Goal: Check status: Check status

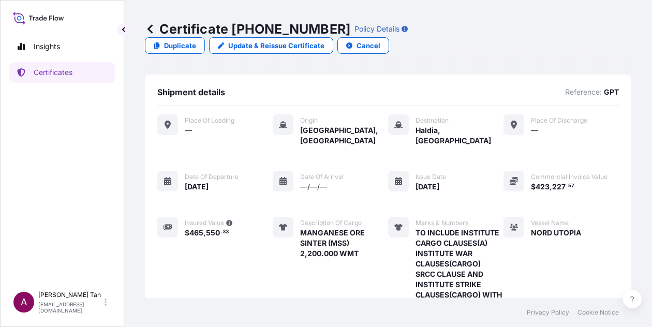
scroll to position [367, 0]
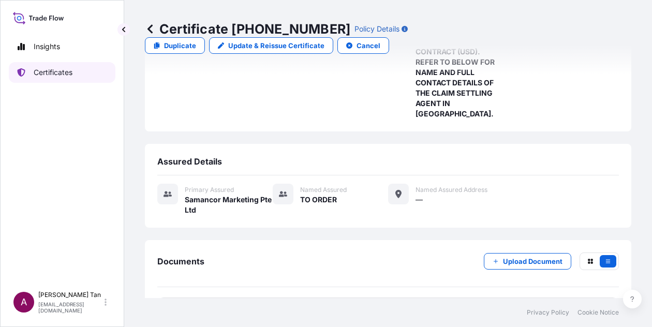
click at [48, 77] on link "Certificates" at bounding box center [62, 72] width 107 height 21
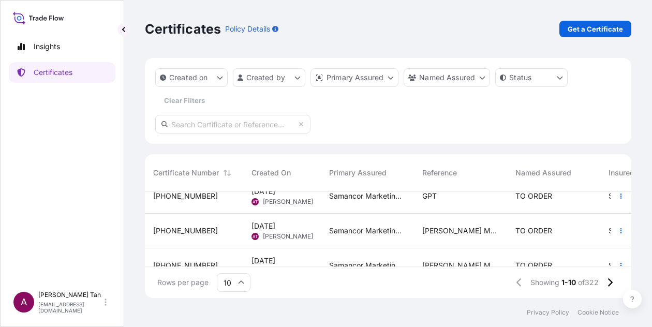
scroll to position [103, 0]
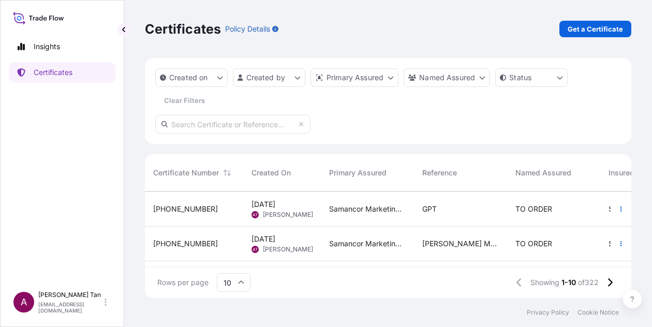
click at [194, 210] on div "[PHONE_NUMBER]" at bounding box center [194, 209] width 82 height 10
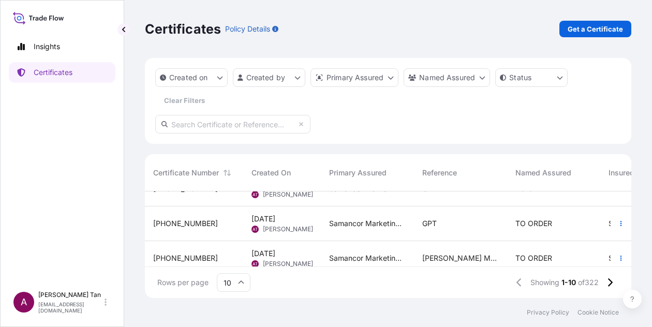
scroll to position [103, 0]
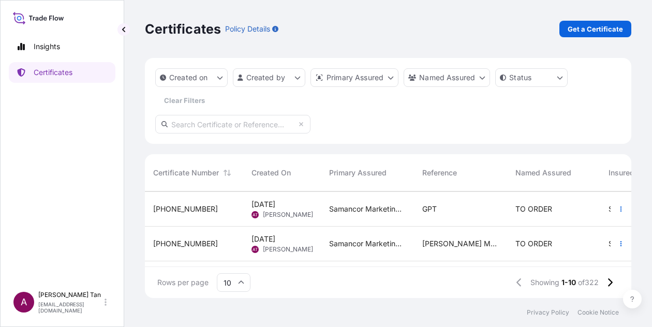
click at [185, 240] on span "[PHONE_NUMBER]" at bounding box center [185, 244] width 65 height 10
